Goal: Obtain resource: Obtain resource

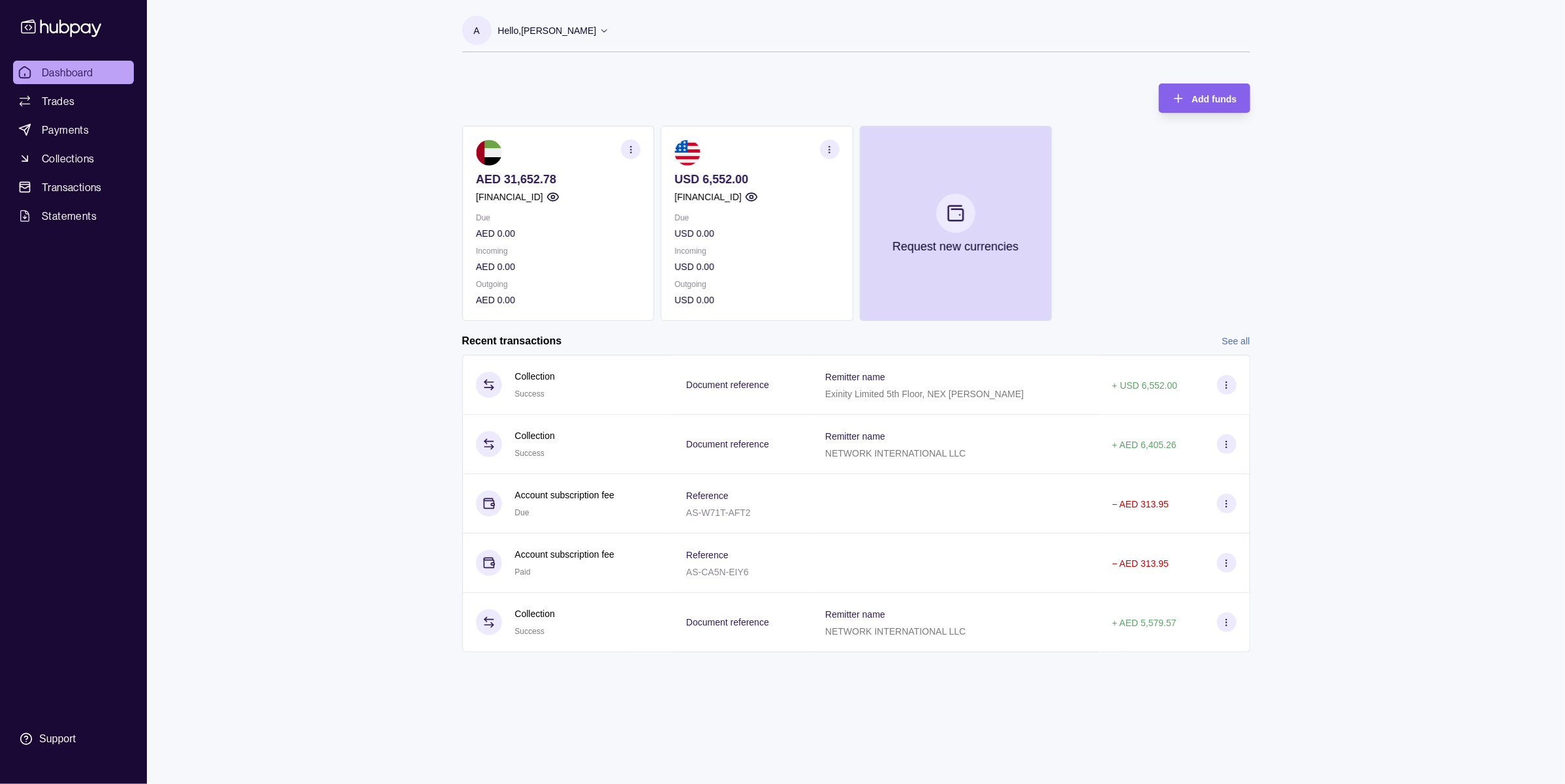
click at [624, 154] on section "button" at bounding box center [630, 149] width 20 height 20
click at [580, 212] on link "Download account details" at bounding box center [551, 215] width 104 height 15
click at [836, 145] on section "button" at bounding box center [829, 149] width 20 height 20
click at [759, 149] on link "View transactions" at bounding box center [733, 149] width 71 height 15
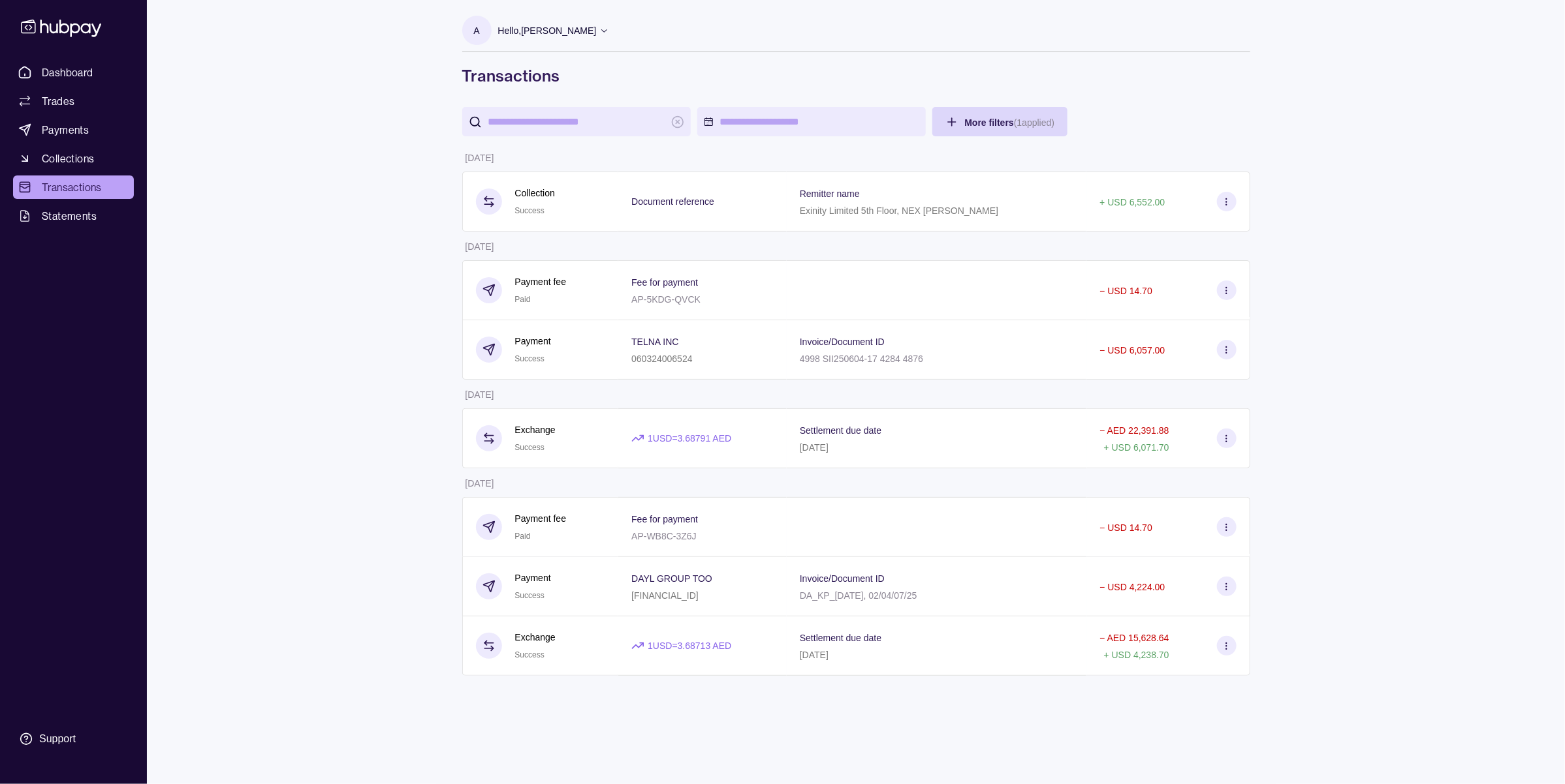
click at [549, 112] on input "search" at bounding box center [576, 122] width 176 height 29
click at [993, 119] on html "Dashboard Trades Payments Collections Transactions Statements Support A Hello, …" at bounding box center [782, 392] width 1565 height 784
click at [1075, 61] on html "Dashboard Trades Payments Collections Transactions Statements Support A Hello, …" at bounding box center [782, 392] width 1565 height 784
click at [60, 219] on span "Statements" at bounding box center [69, 216] width 55 height 16
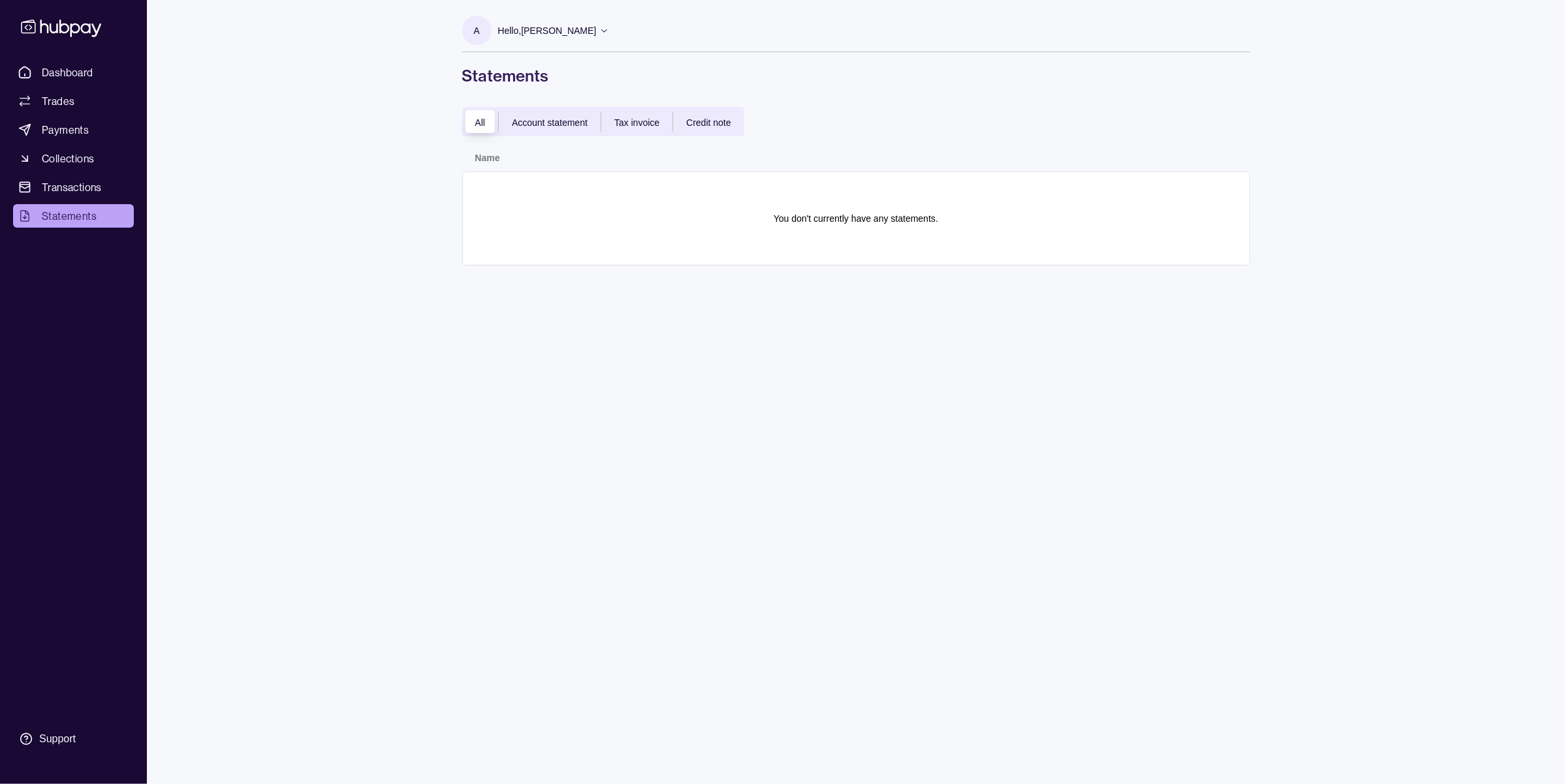
click at [564, 118] on span "Account statement" at bounding box center [549, 123] width 76 height 11
click at [644, 120] on span "Tax invoice" at bounding box center [637, 123] width 45 height 11
click at [726, 123] on span "Credit note" at bounding box center [708, 123] width 44 height 11
click at [480, 121] on span "All" at bounding box center [480, 123] width 11 height 11
click at [56, 67] on span "Dashboard" at bounding box center [67, 73] width 52 height 16
